Goal: Check status: Check status

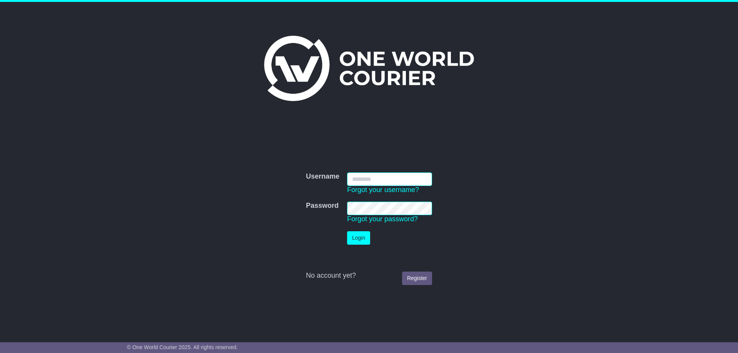
type input "**********"
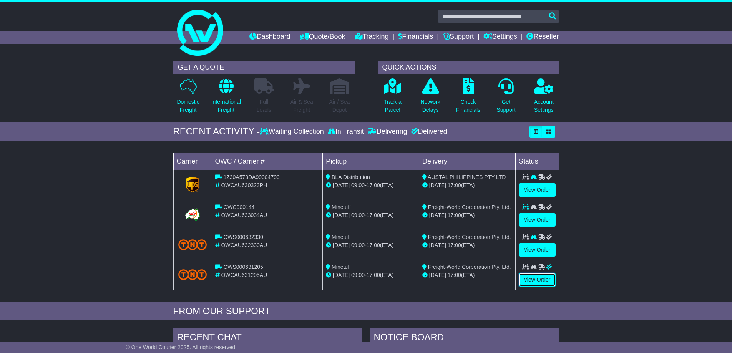
click at [532, 279] on link "View Order" at bounding box center [537, 279] width 37 height 13
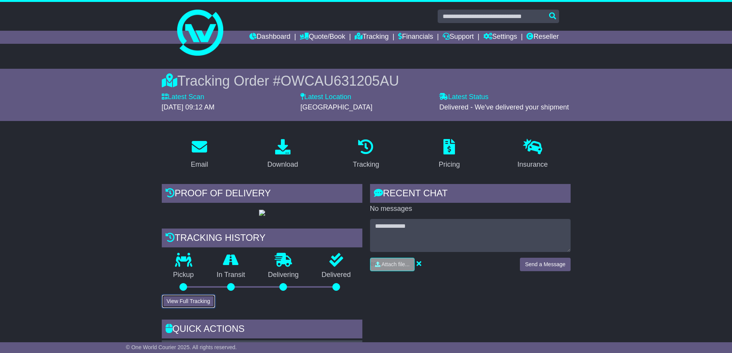
click at [183, 308] on button "View Full Tracking" at bounding box center [188, 301] width 53 height 13
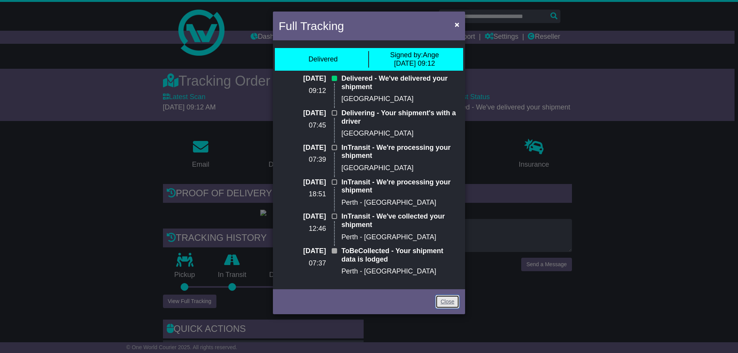
click at [440, 305] on link "Close" at bounding box center [447, 301] width 24 height 13
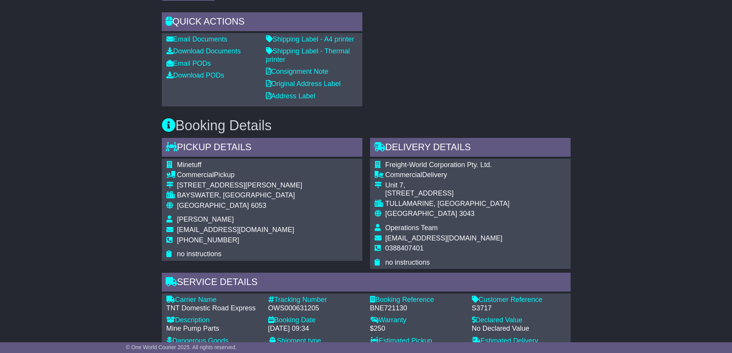
scroll to position [461, 0]
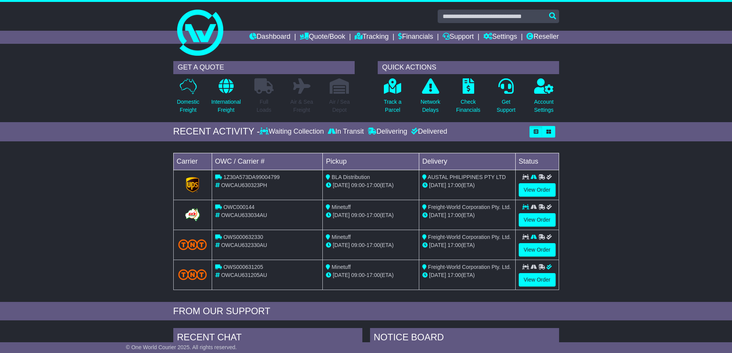
scroll to position [154, 0]
